Goal: Find specific page/section: Find specific page/section

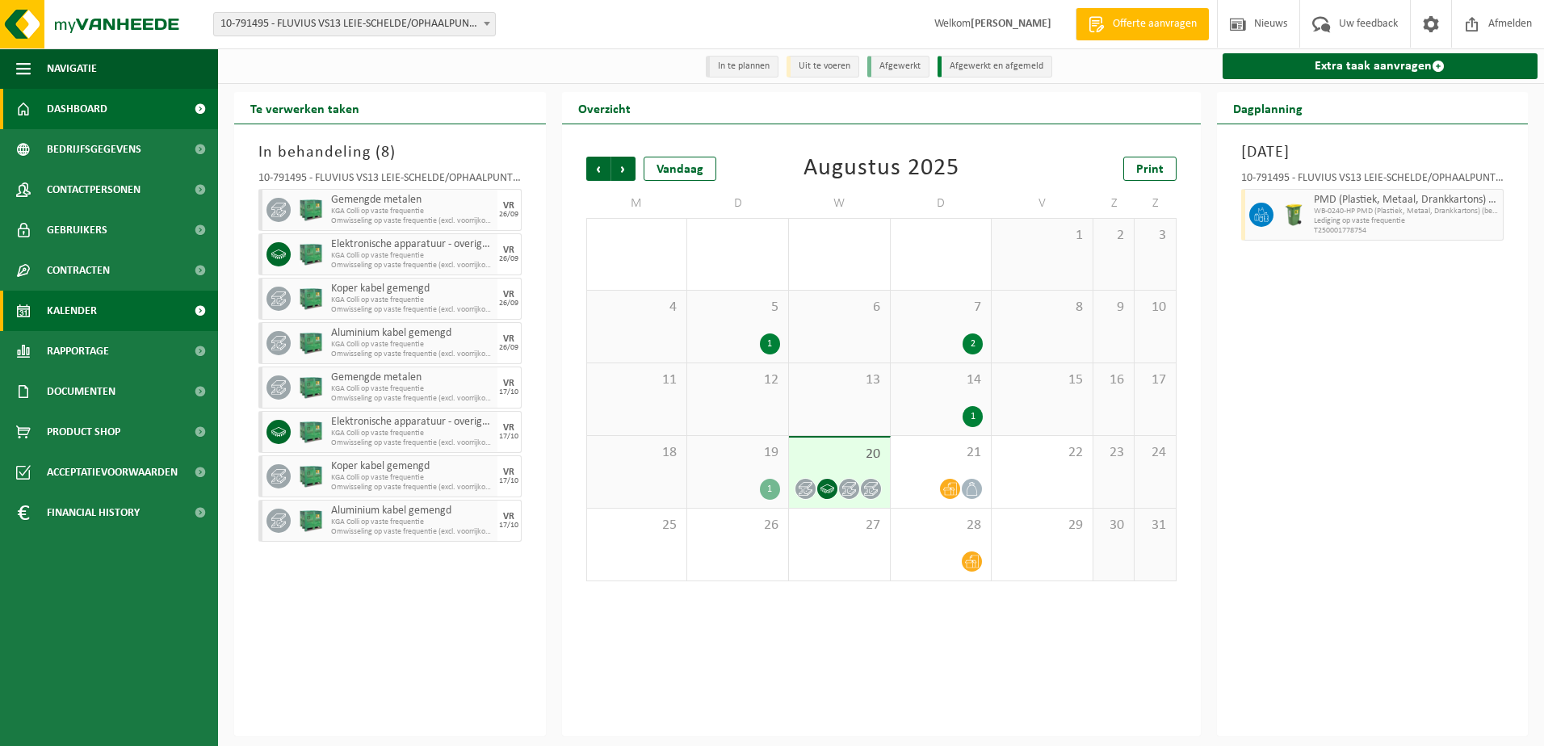
click at [96, 102] on span "Dashboard" at bounding box center [77, 109] width 61 height 40
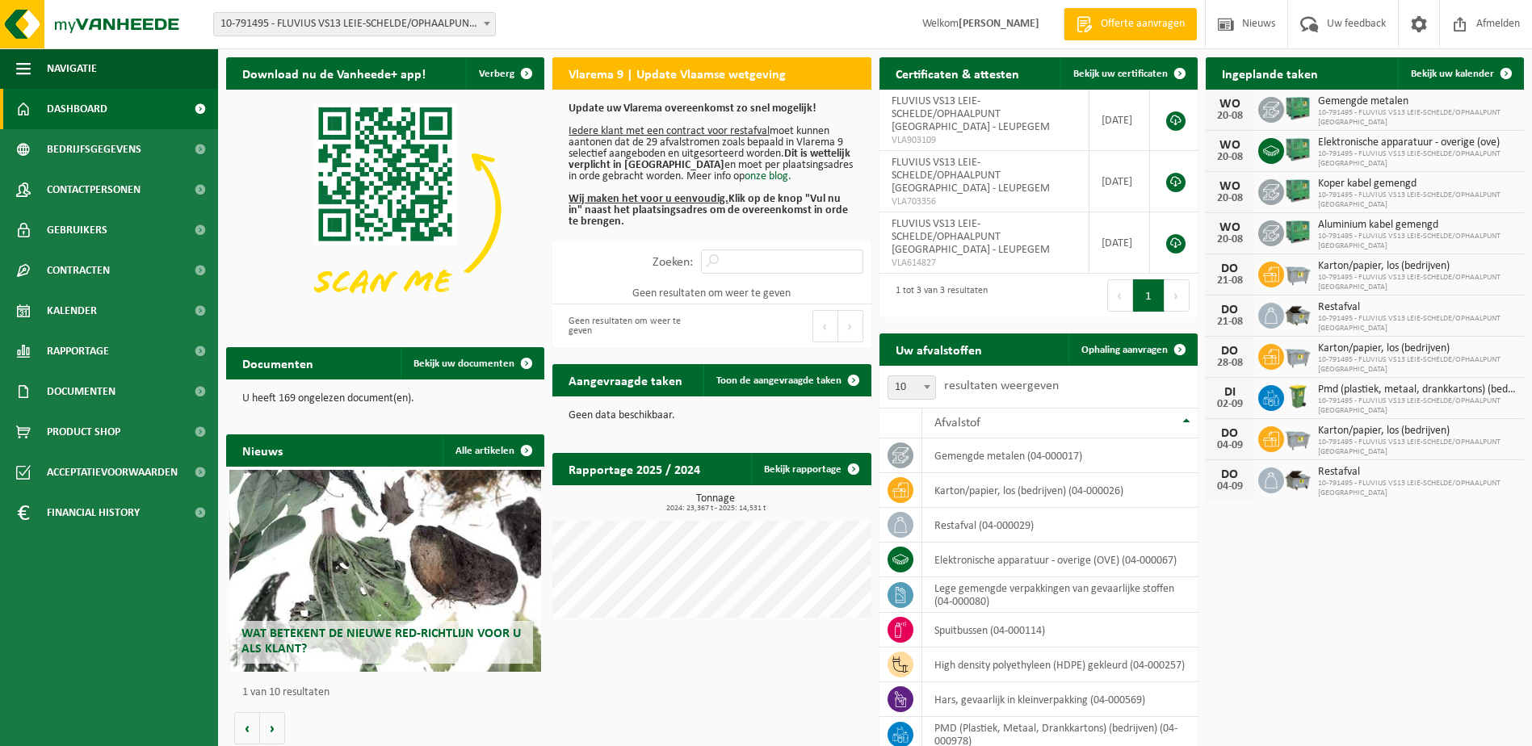
click at [459, 24] on span "10-791495 - FLUVIUS VS13 LEIE-SCHELDE/OPHAALPUNT [GEOGRAPHIC_DATA] - LEUPEGEM" at bounding box center [354, 24] width 281 height 23
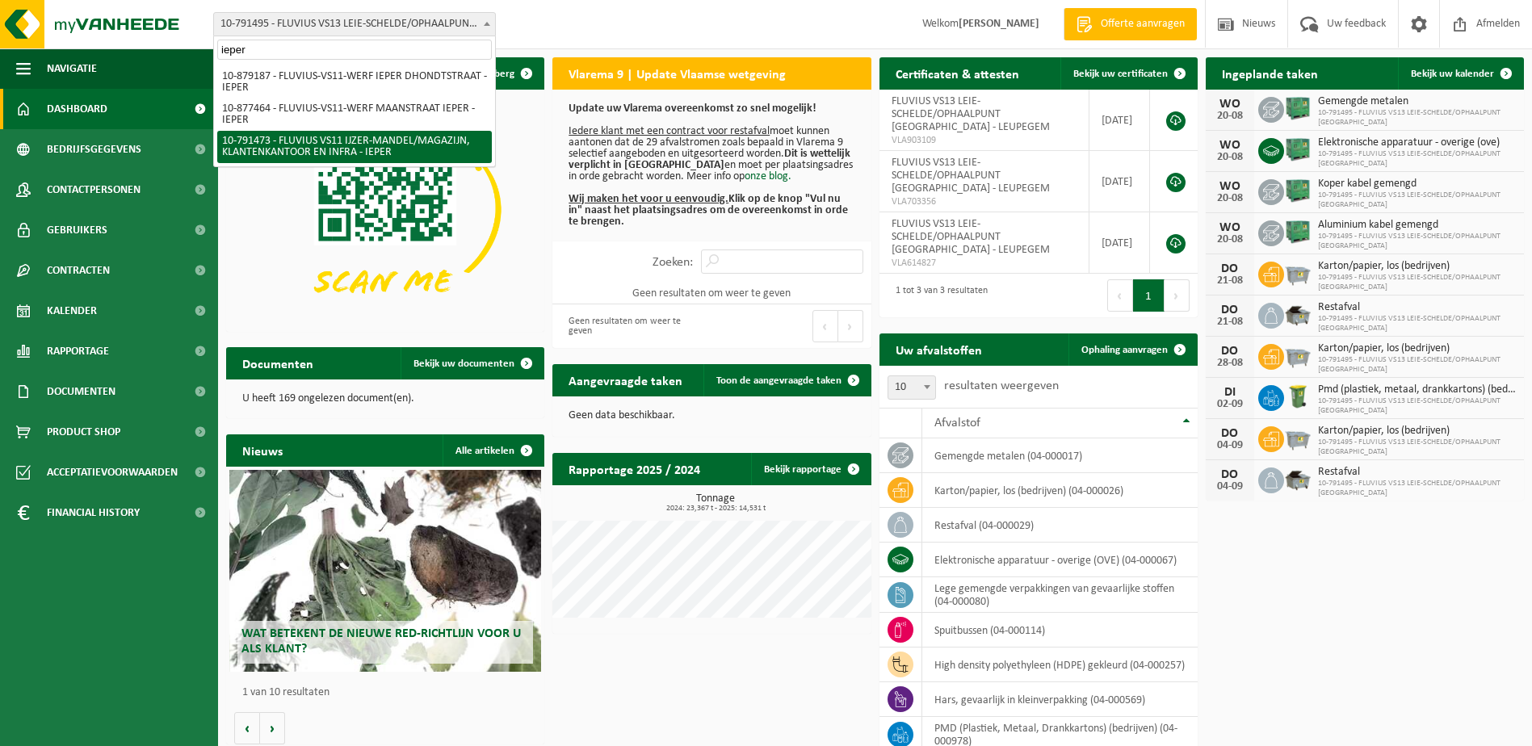
type input "ieper"
select select "30223"
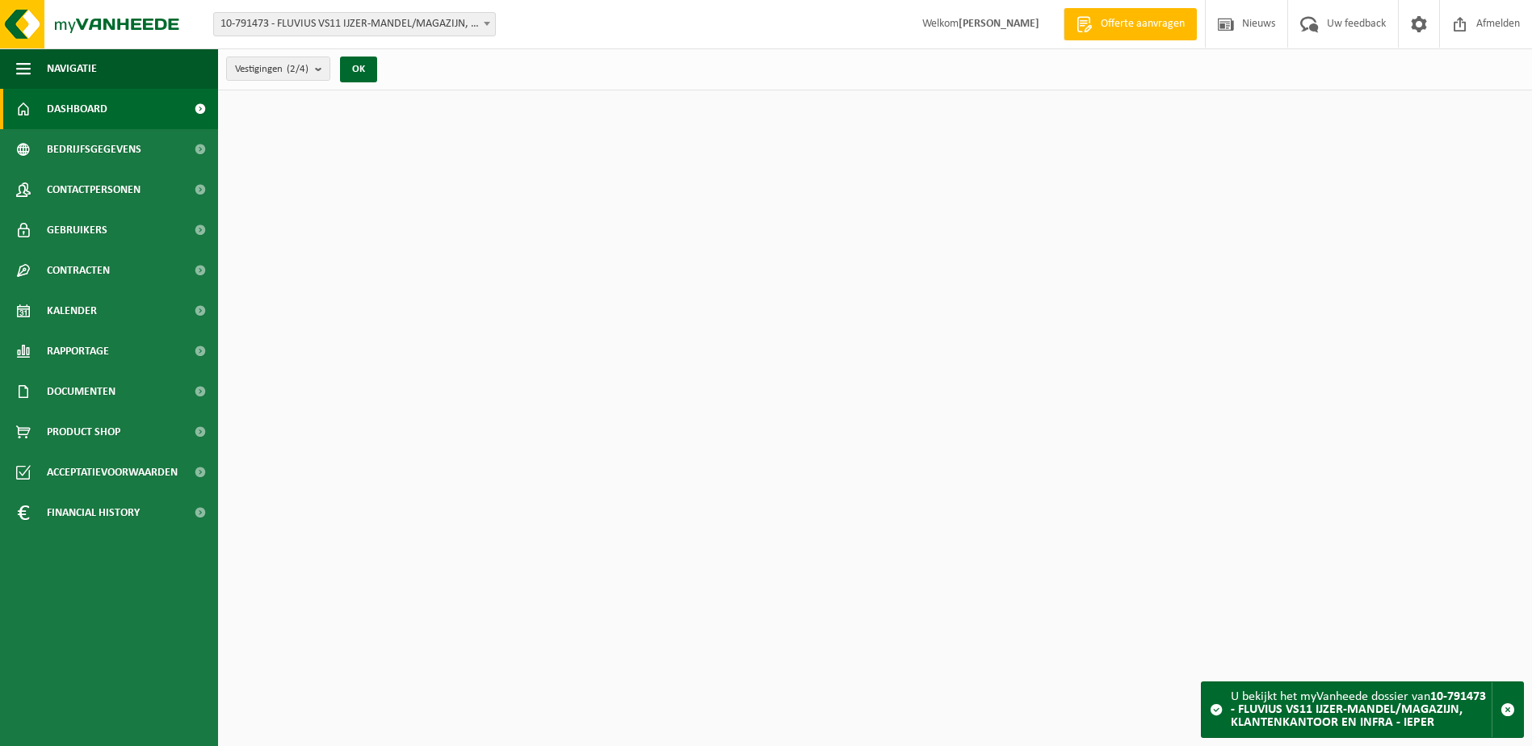
click at [76, 153] on span "Bedrijfsgegevens" at bounding box center [94, 149] width 94 height 40
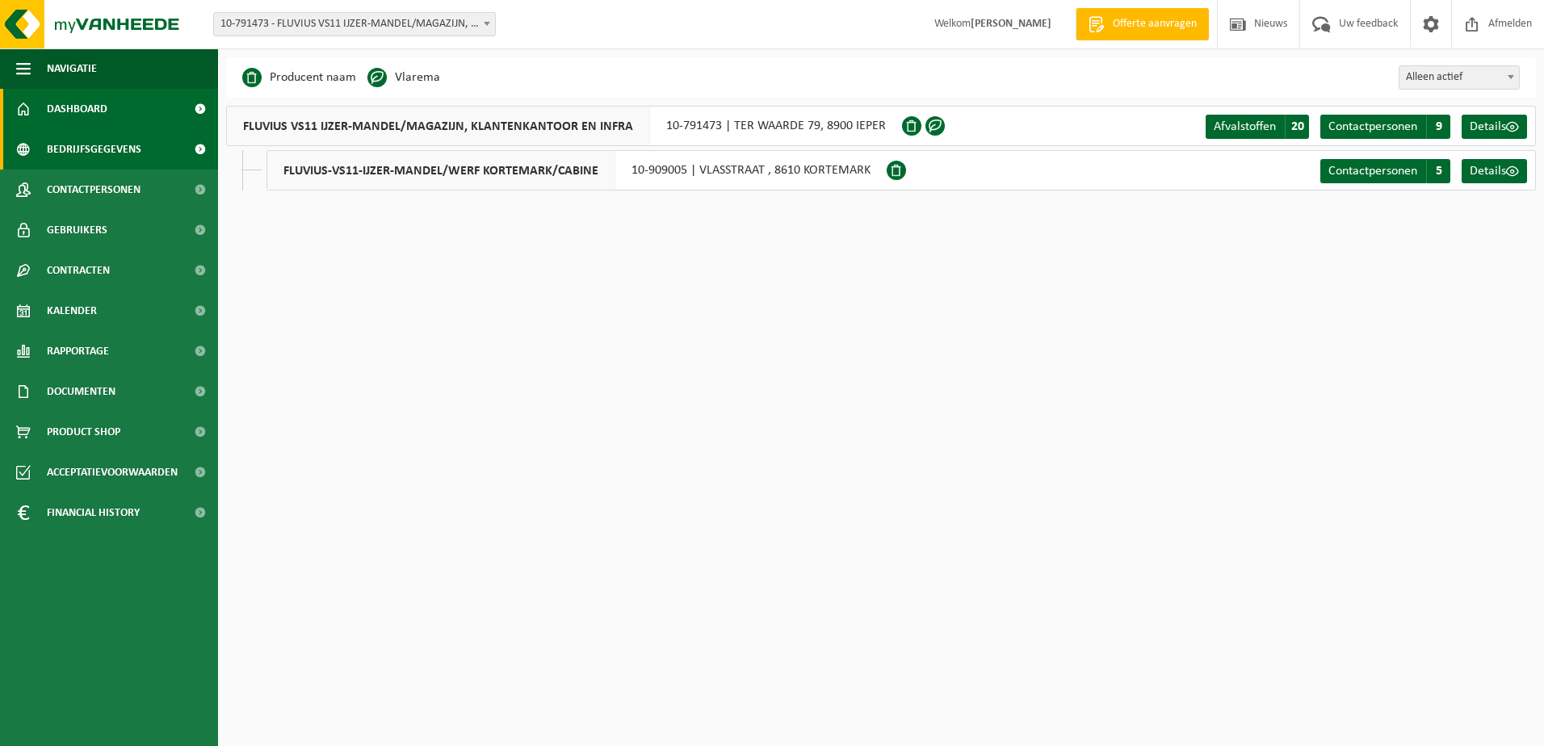
click at [81, 111] on span "Dashboard" at bounding box center [77, 109] width 61 height 40
